Goal: Submit feedback/report problem

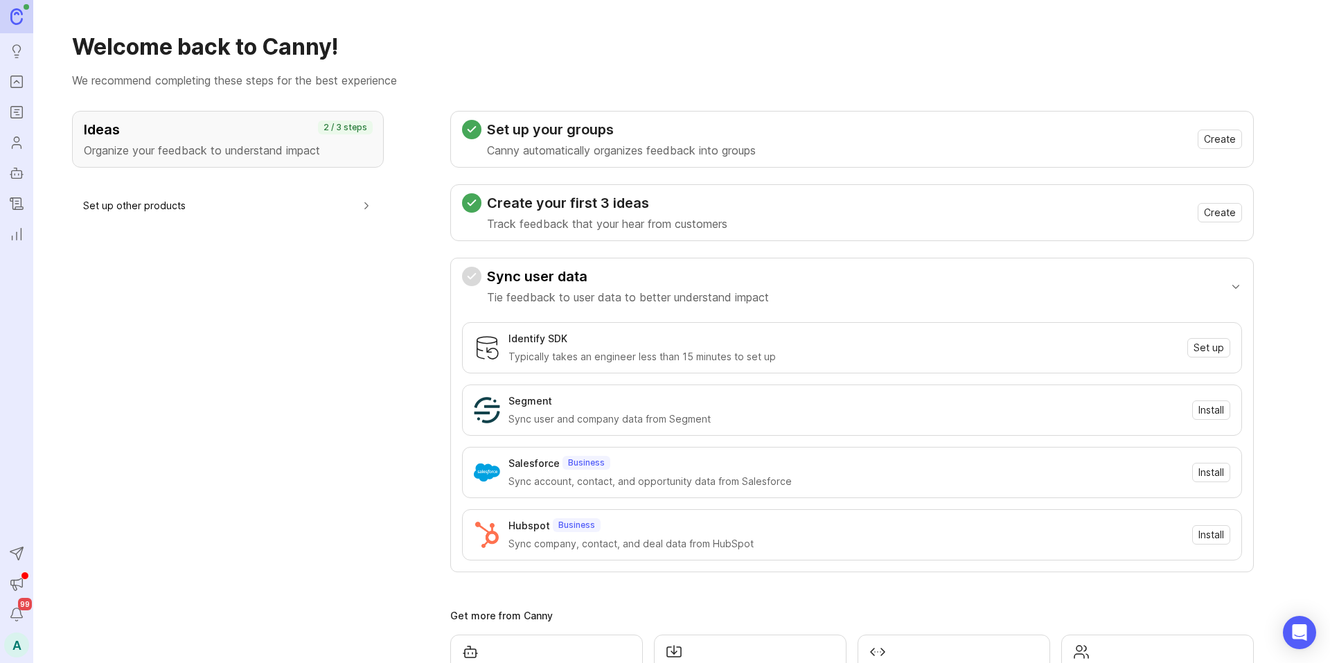
click at [21, 83] on icon "Portal" at bounding box center [16, 81] width 15 height 17
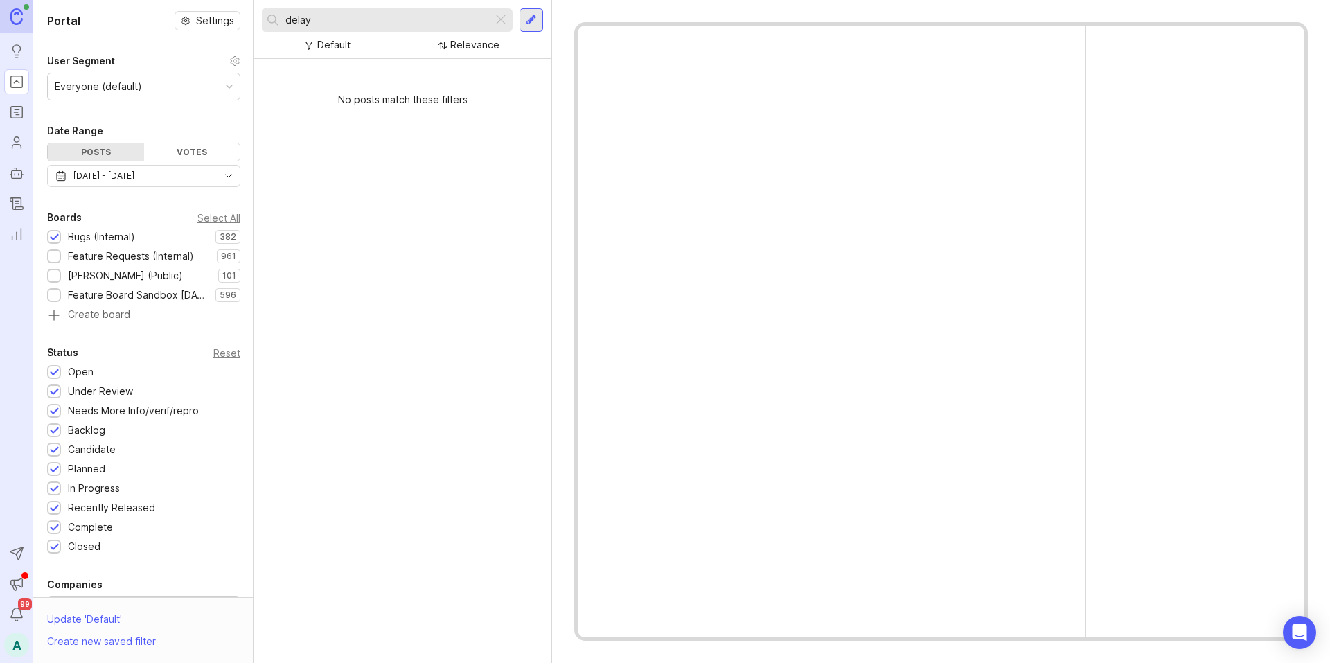
click at [432, 19] on input "delay" at bounding box center [386, 19] width 202 height 15
click at [434, 17] on input "delay" at bounding box center [386, 19] width 202 height 15
type input "spanish"
click at [526, 17] on div at bounding box center [531, 20] width 11 height 12
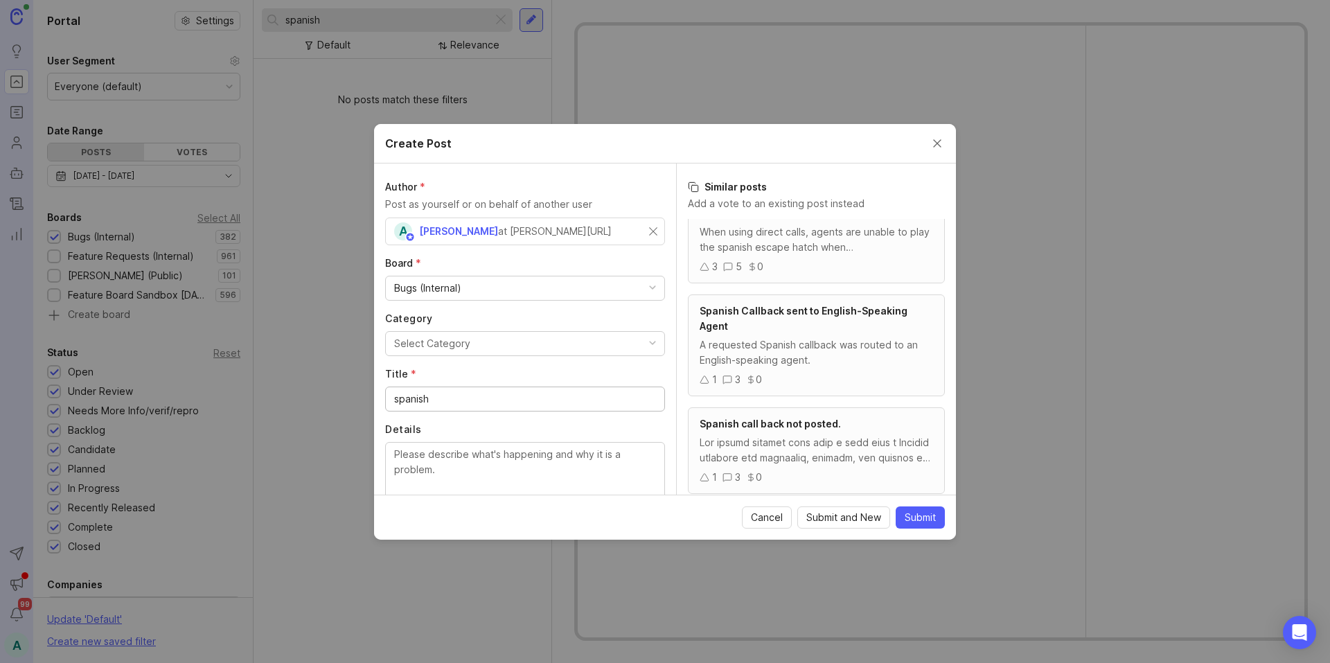
scroll to position [693, 0]
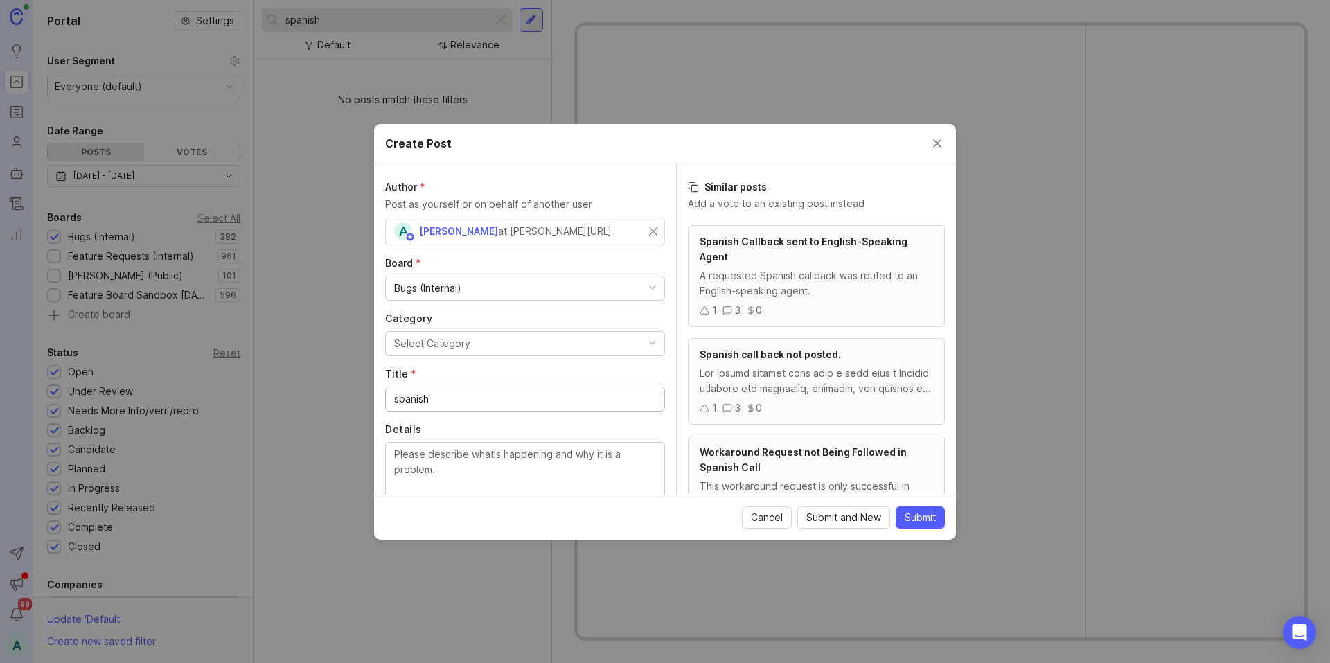
type input "spanish"
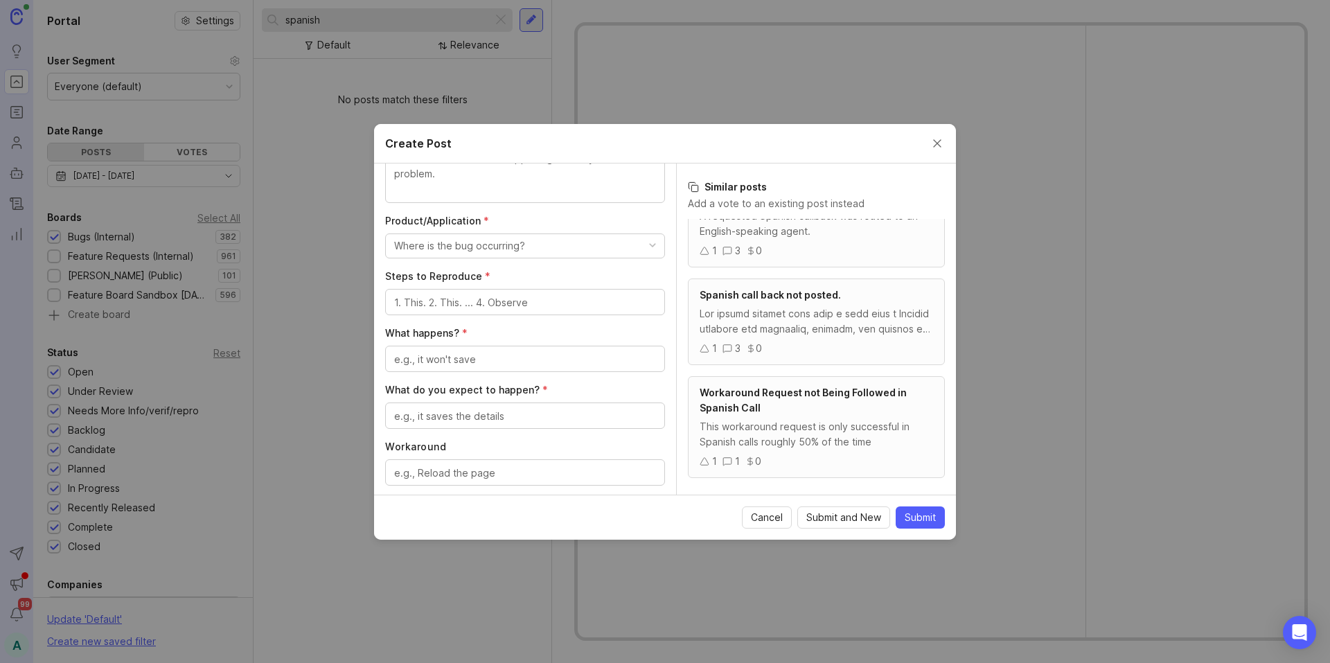
scroll to position [277, 0]
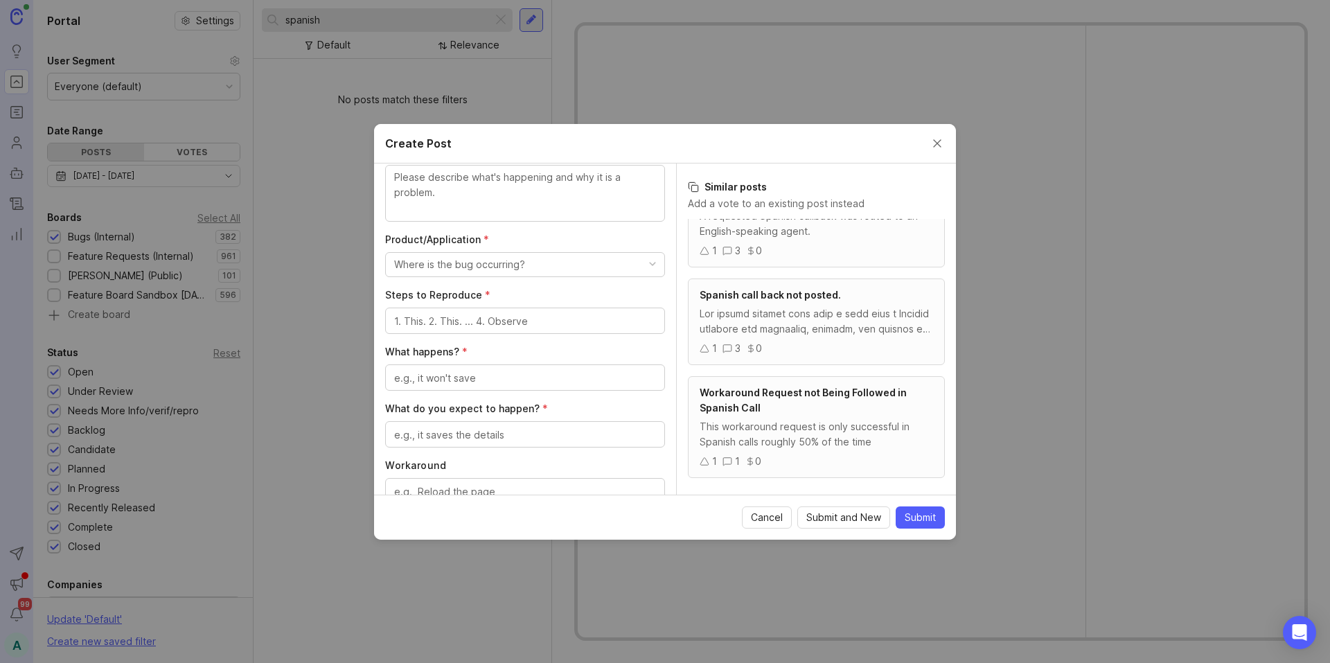
click at [535, 269] on button "Where is the bug occurring?" at bounding box center [525, 264] width 280 height 25
click at [513, 403] on Assistant "AI Voice Assistant" at bounding box center [520, 406] width 270 height 26
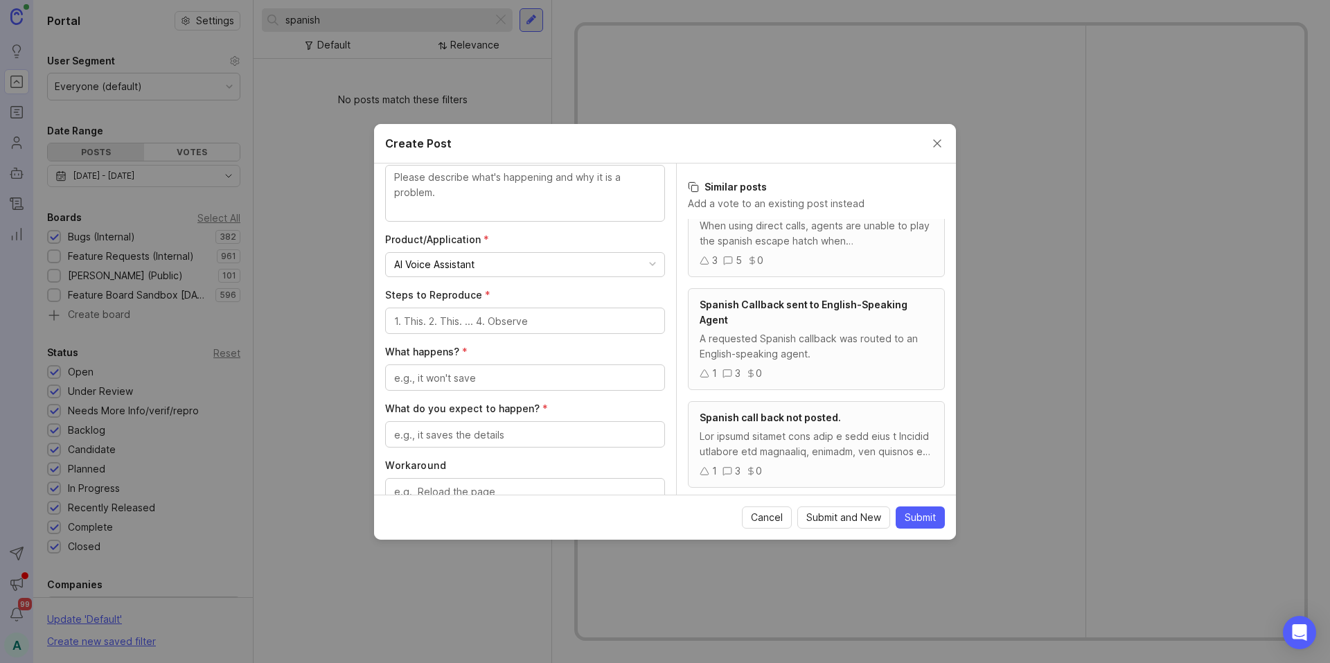
scroll to position [629, 0]
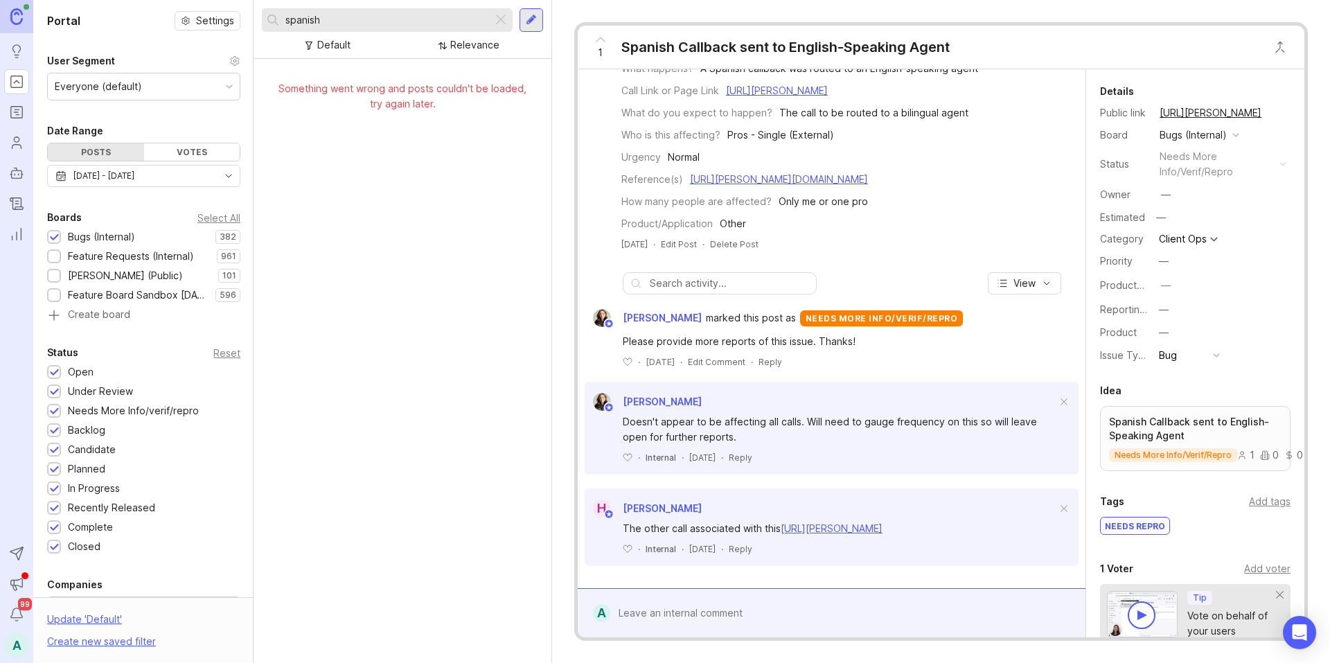
scroll to position [134, 0]
